Goal: Transaction & Acquisition: Purchase product/service

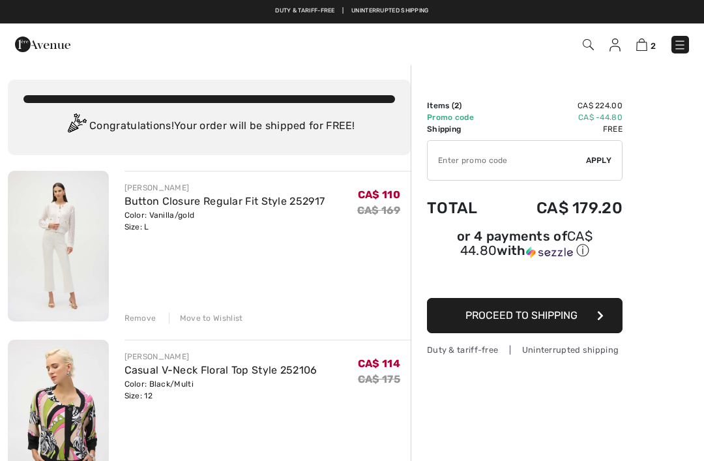
click at [137, 384] on div "Color: Black/Multi Size: 12" at bounding box center [220, 389] width 193 height 23
click at [78, 405] on img at bounding box center [58, 414] width 101 height 150
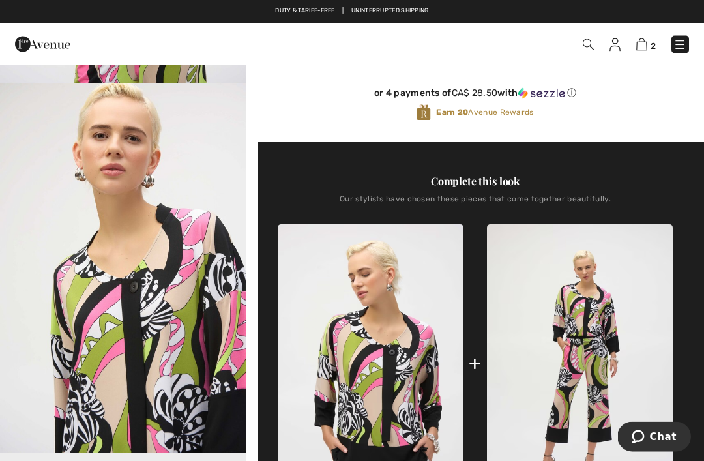
scroll to position [350, 0]
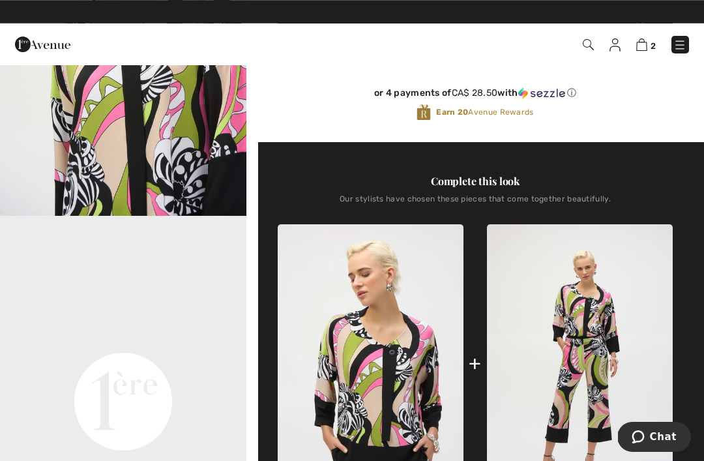
click at [243, 30] on div at bounding box center [149, 44] width 289 height 35
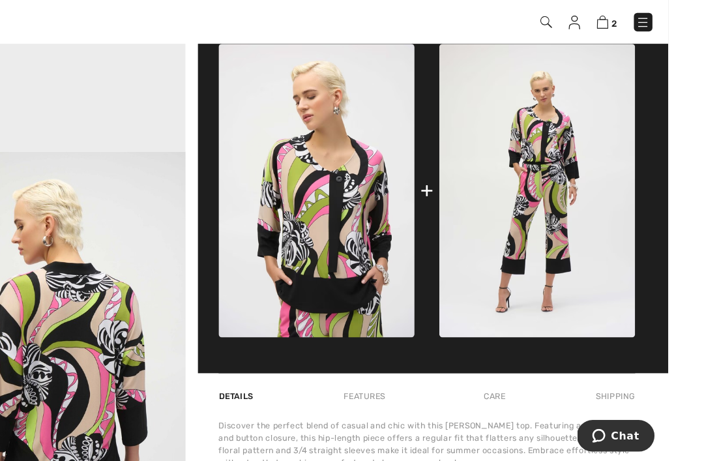
scroll to position [533, 0]
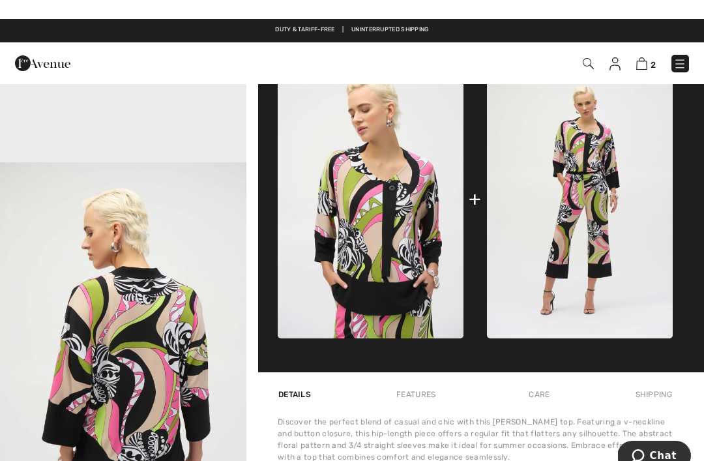
click at [651, 23] on div "Duty & tariff-free | Uninterrupted shipping Free shipping on orders over $99 | …" at bounding box center [352, 11] width 704 height 23
click at [646, 23] on div "Duty & tariff-free | Uninterrupted shipping Free shipping on orders over $99 | …" at bounding box center [352, 11] width 704 height 23
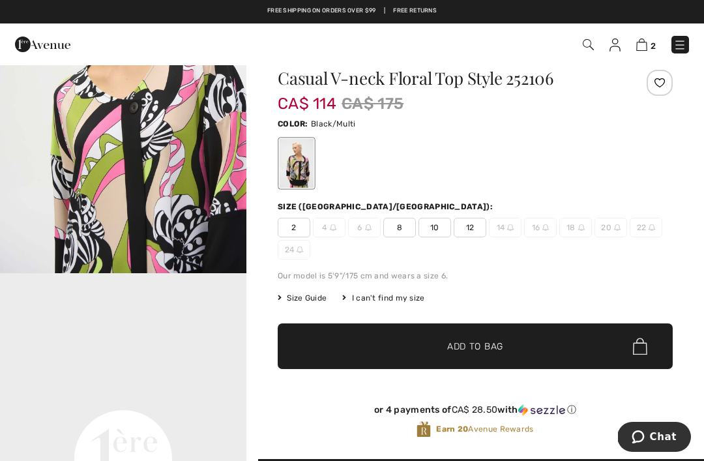
scroll to position [0, 0]
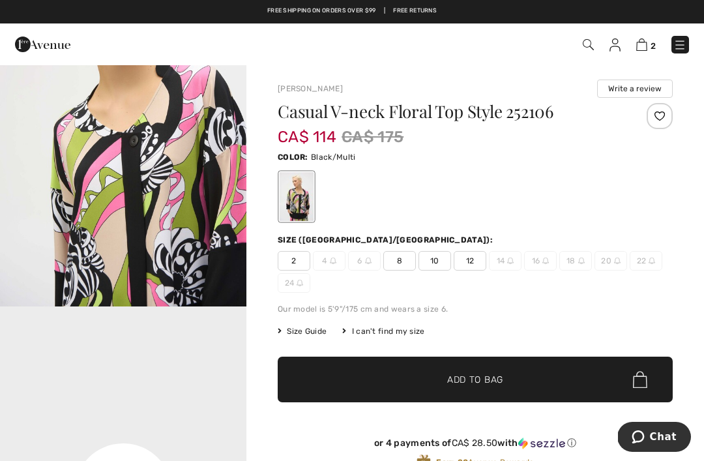
click at [633, 125] on div at bounding box center [643, 118] width 58 height 31
click at [638, 40] on img at bounding box center [641, 44] width 11 height 12
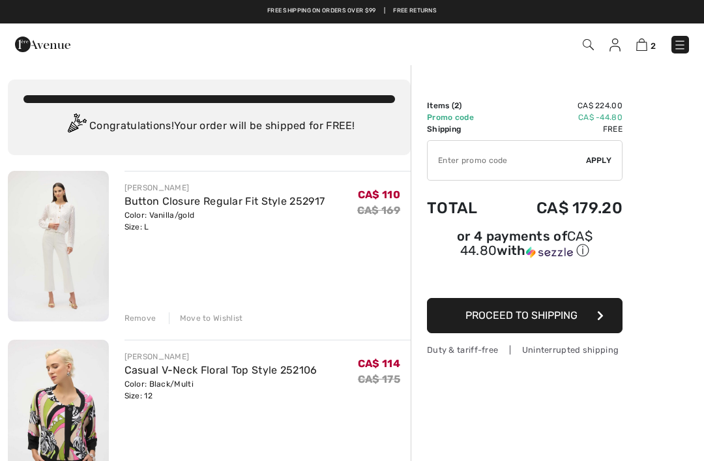
click at [541, 321] on span "Proceed to Shipping" at bounding box center [521, 315] width 112 height 12
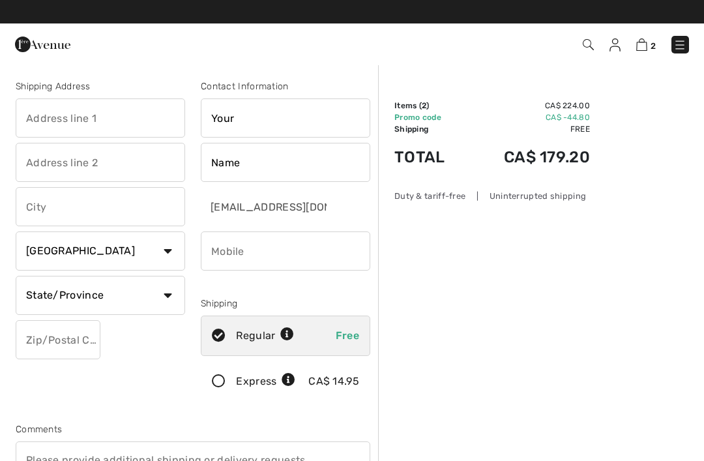
click at [108, 108] on input "text" at bounding box center [100, 117] width 169 height 39
click at [278, 115] on input "Your" at bounding box center [285, 117] width 169 height 39
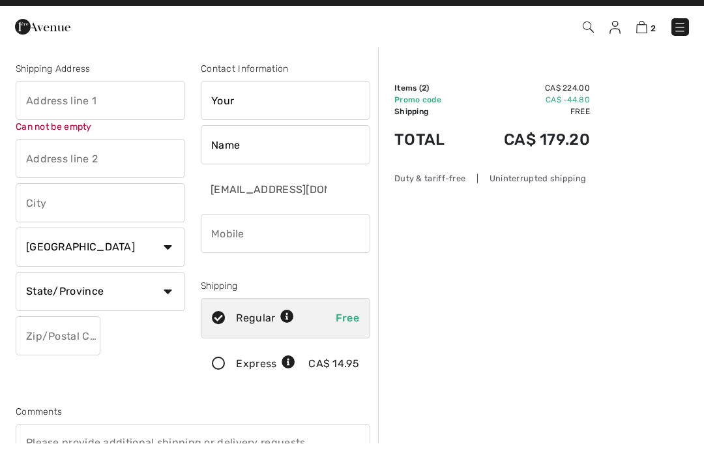
click at [104, 99] on input "text" at bounding box center [100, 117] width 169 height 39
click at [83, 160] on input "text" at bounding box center [100, 175] width 169 height 39
type input "2180"
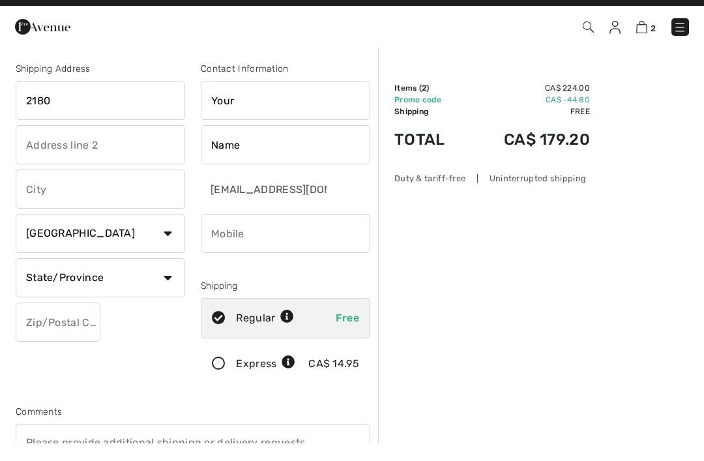
click at [104, 187] on input "text" at bounding box center [100, 206] width 169 height 39
type input "Quebec Canada"
click at [100, 107] on input "2180" at bounding box center [100, 117] width 169 height 39
type input "2180 Rte.132 St.George De Malbaie"
click at [251, 98] on input "Your" at bounding box center [285, 117] width 169 height 39
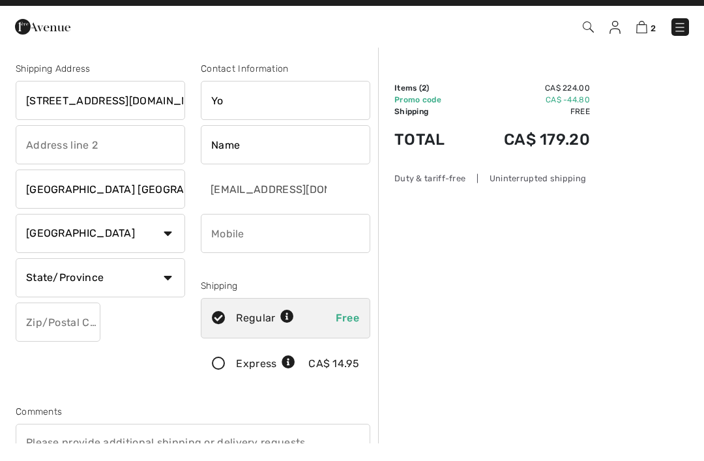
type input "Y"
type input "[PERSON_NAME]"
click at [263, 143] on input "Name" at bounding box center [285, 162] width 169 height 39
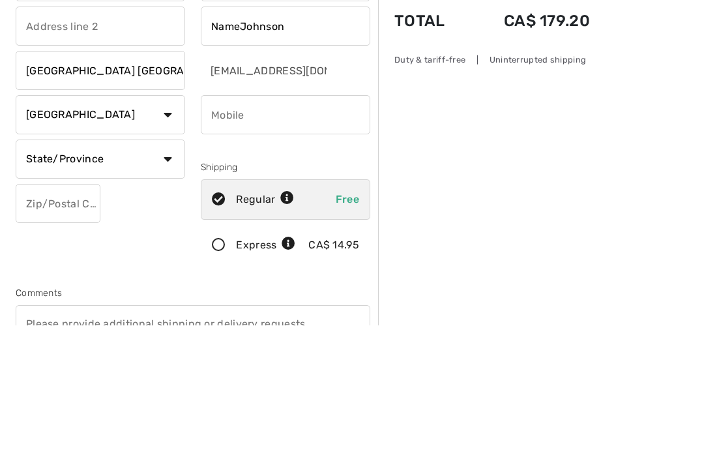
type input "NameJohnson"
click at [165, 276] on select "State/Province Alberta British Columbia Manitoba New Brunswick Newfoundland and…" at bounding box center [100, 295] width 169 height 39
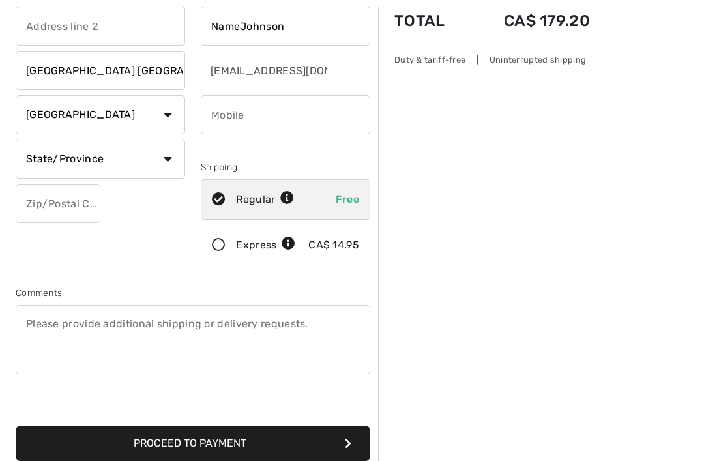
select select "QC"
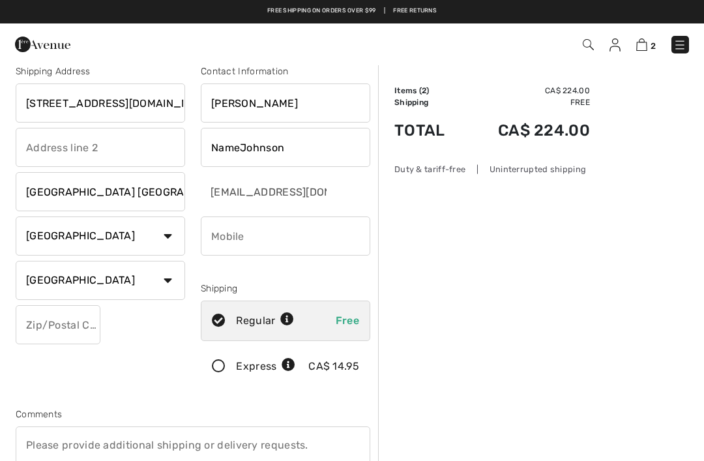
scroll to position [0, 0]
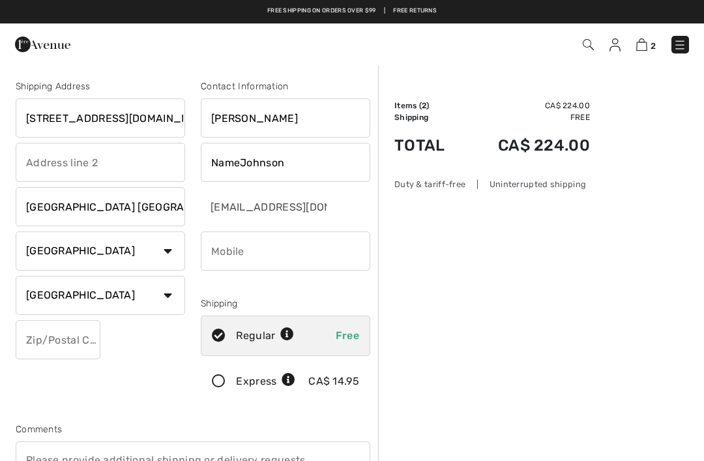
click at [282, 245] on input "phone" at bounding box center [285, 250] width 169 height 39
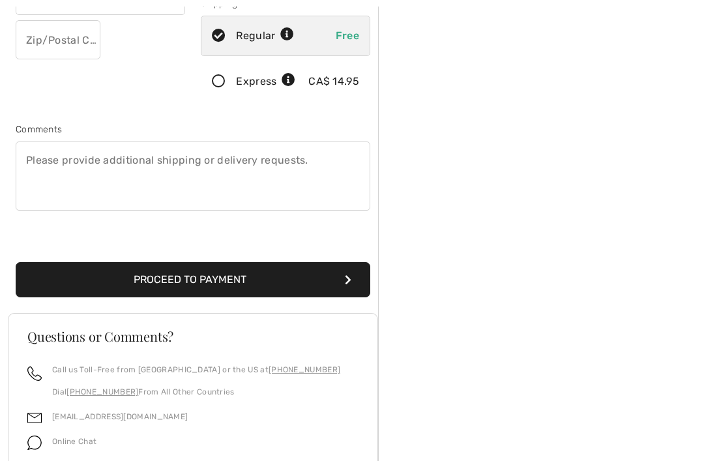
scroll to position [307, 0]
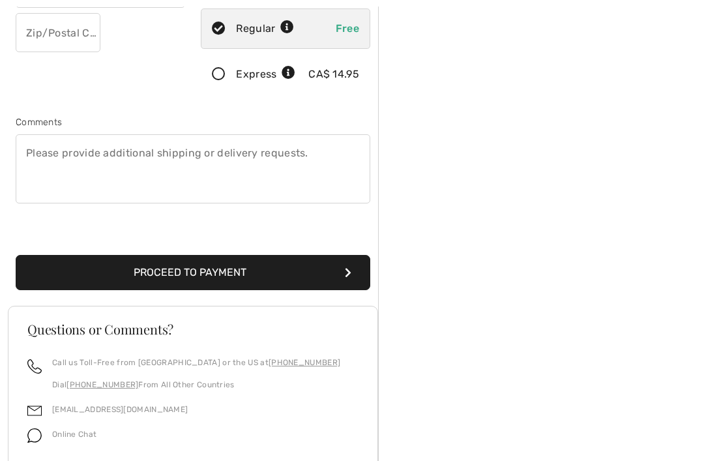
type input "4183606174"
click at [341, 266] on button "Proceed to Payment" at bounding box center [193, 272] width 354 height 35
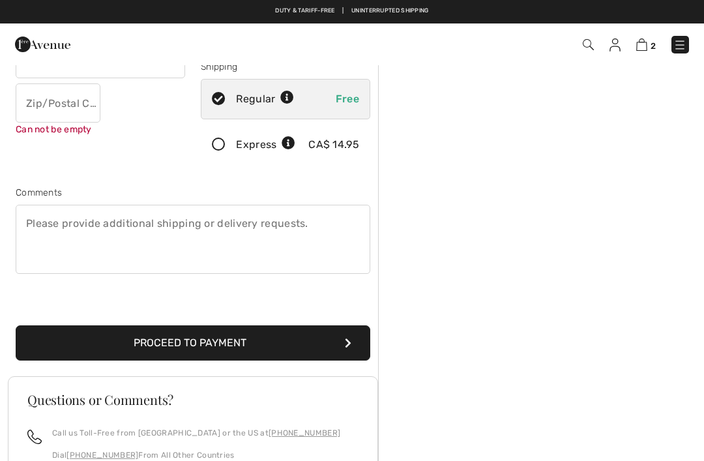
scroll to position [226, 0]
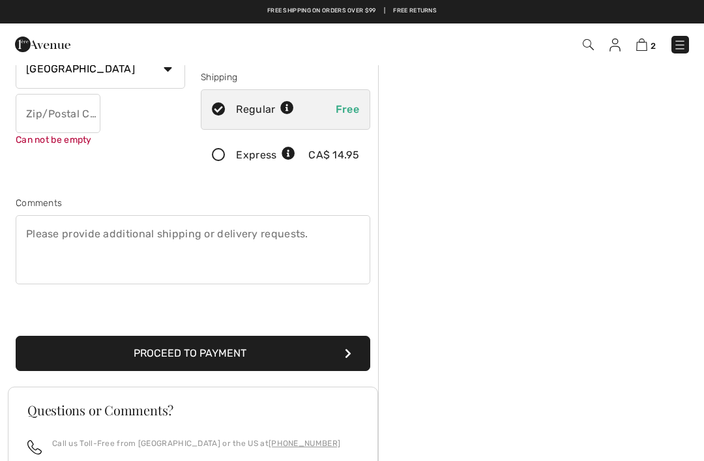
click at [340, 351] on button "Proceed to Payment" at bounding box center [193, 352] width 354 height 35
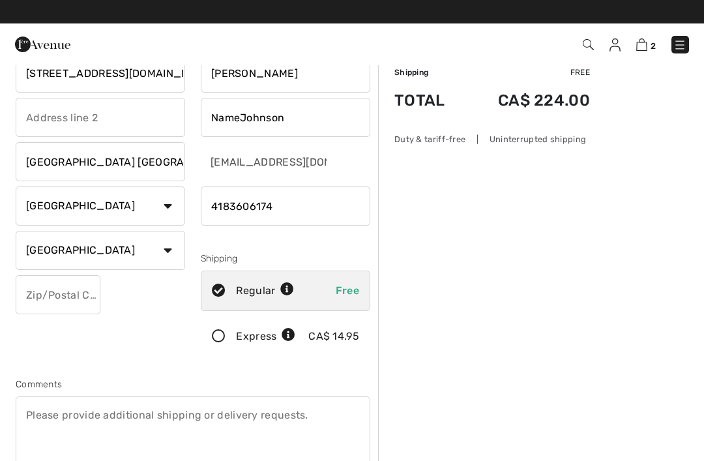
scroll to position [0, 0]
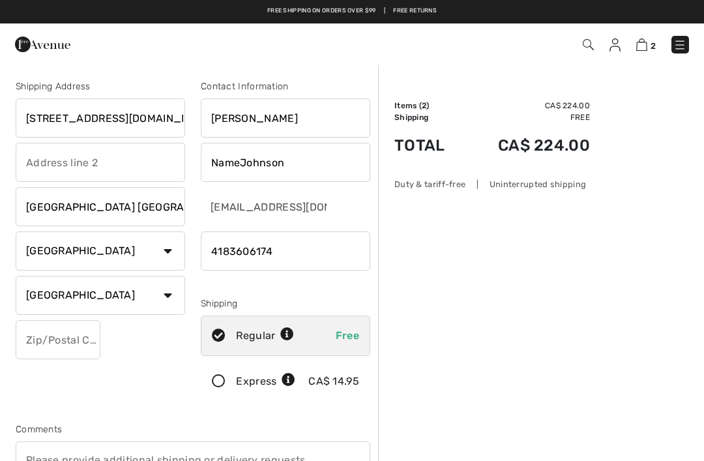
click at [74, 334] on input "text" at bounding box center [58, 339] width 85 height 39
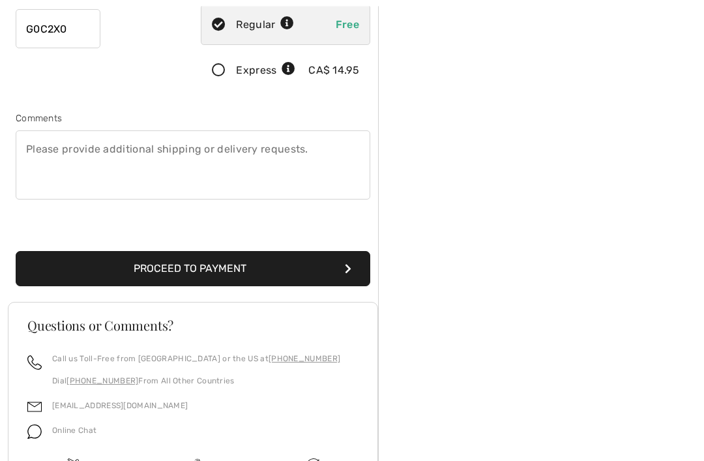
scroll to position [313, 0]
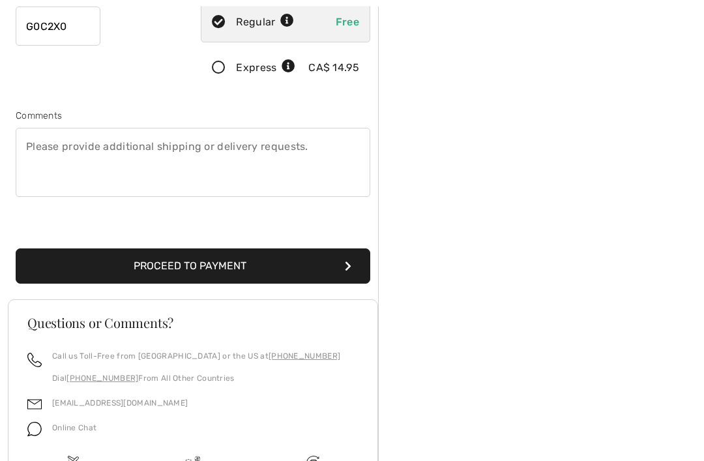
type input "G0C2X0"
click at [348, 262] on icon "submit" at bounding box center [348, 266] width 7 height 10
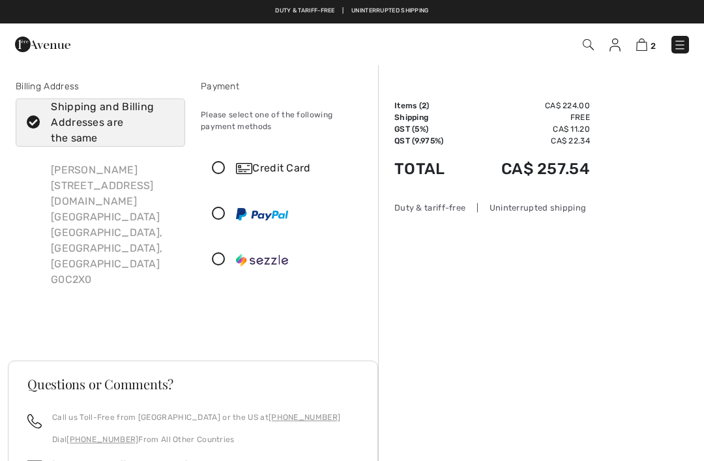
click at [229, 213] on icon at bounding box center [218, 214] width 35 height 14
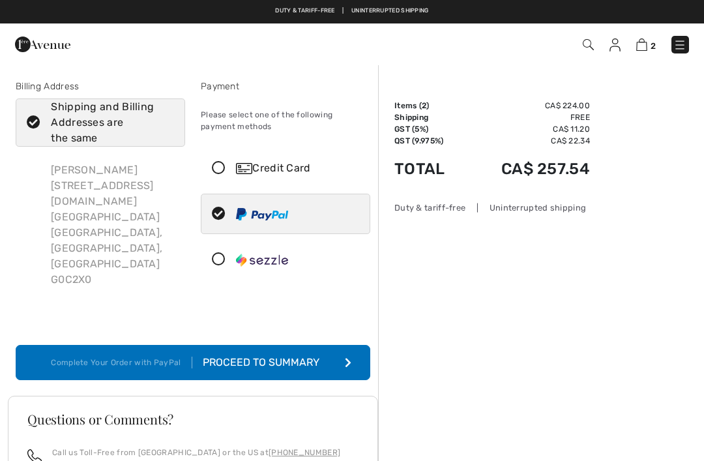
click at [646, 44] on img at bounding box center [641, 44] width 11 height 12
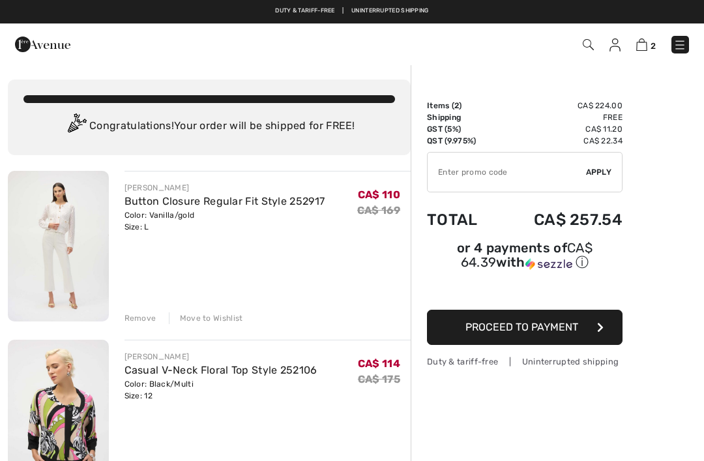
click at [502, 172] on input "TEXT" at bounding box center [506, 171] width 158 height 39
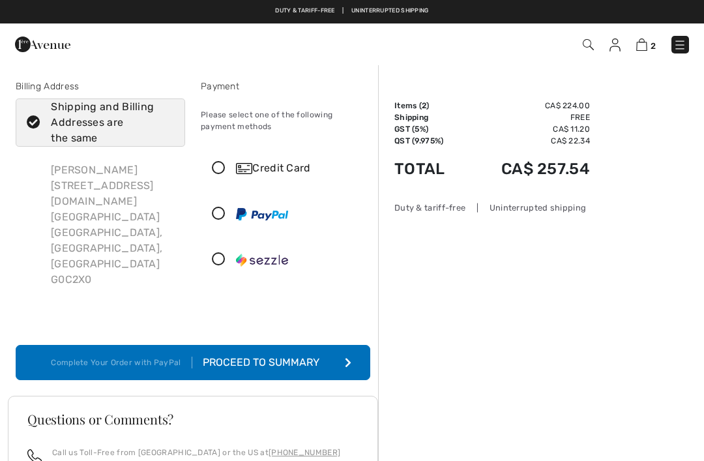
click at [637, 44] on img at bounding box center [641, 44] width 11 height 12
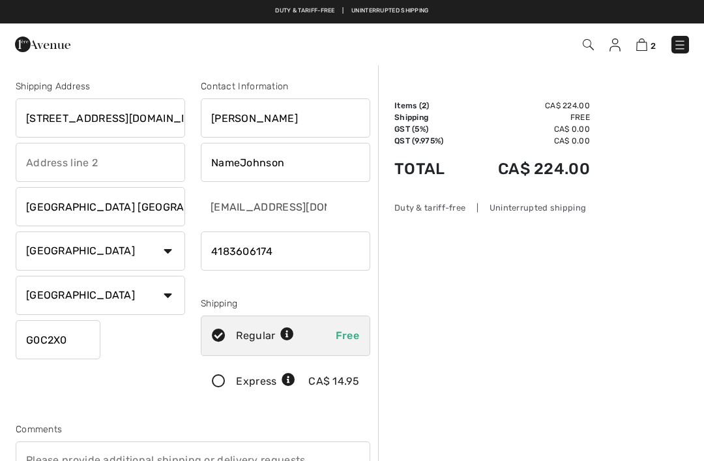
click at [297, 85] on div "Contact Information" at bounding box center [285, 86] width 169 height 14
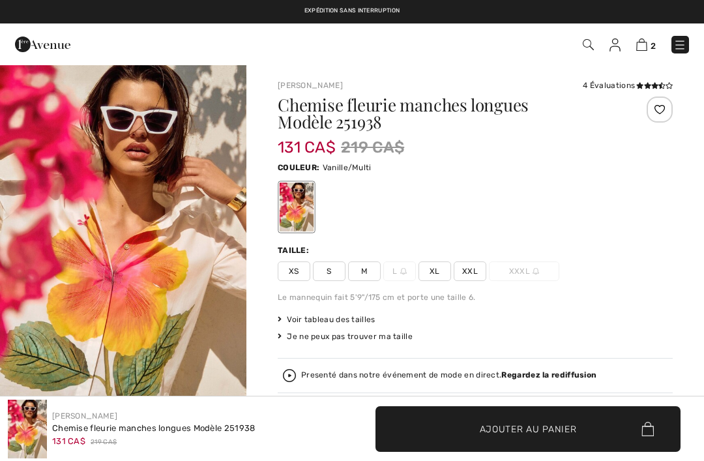
checkbox input "true"
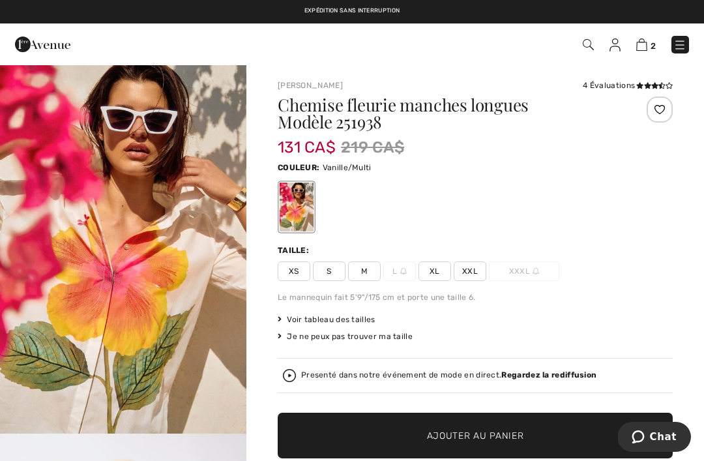
click at [225, 81] on img "1 / 8" at bounding box center [123, 248] width 246 height 369
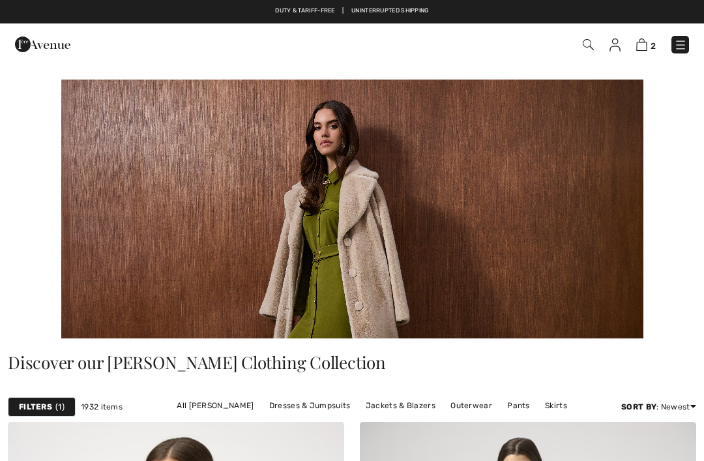
checkbox input "true"
click at [686, 45] on img at bounding box center [680, 44] width 13 height 13
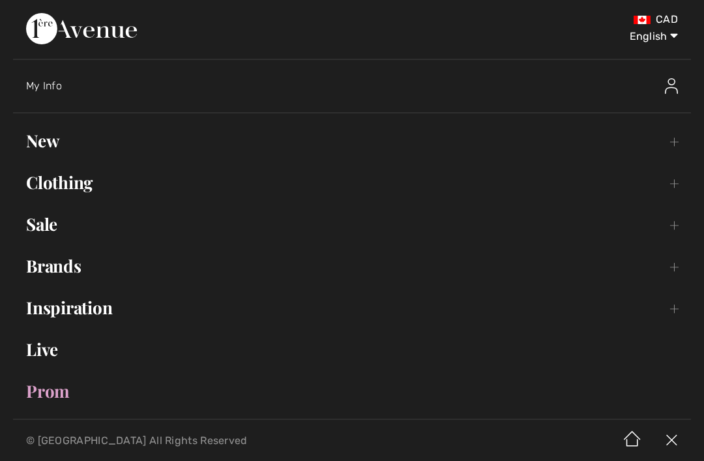
click at [42, 221] on link "Sale Toggle submenu" at bounding box center [351, 224] width 677 height 29
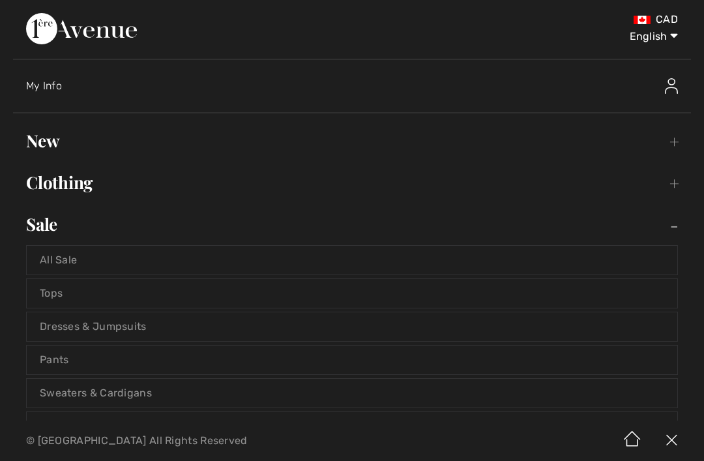
click at [90, 298] on link "Tops" at bounding box center [352, 293] width 650 height 29
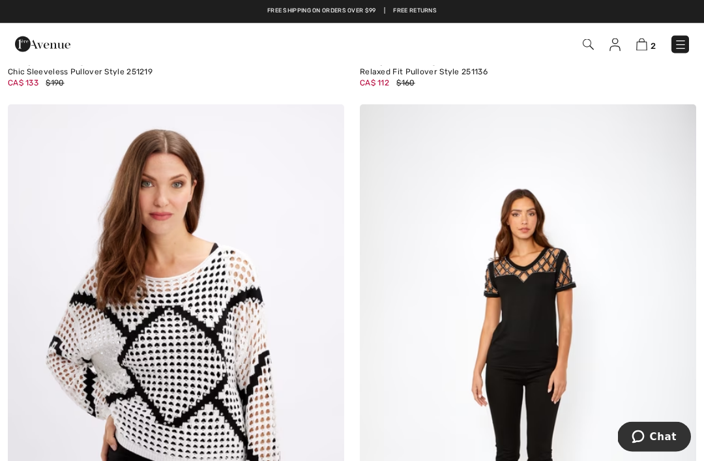
scroll to position [2274, 0]
